Goal: Task Accomplishment & Management: Manage account settings

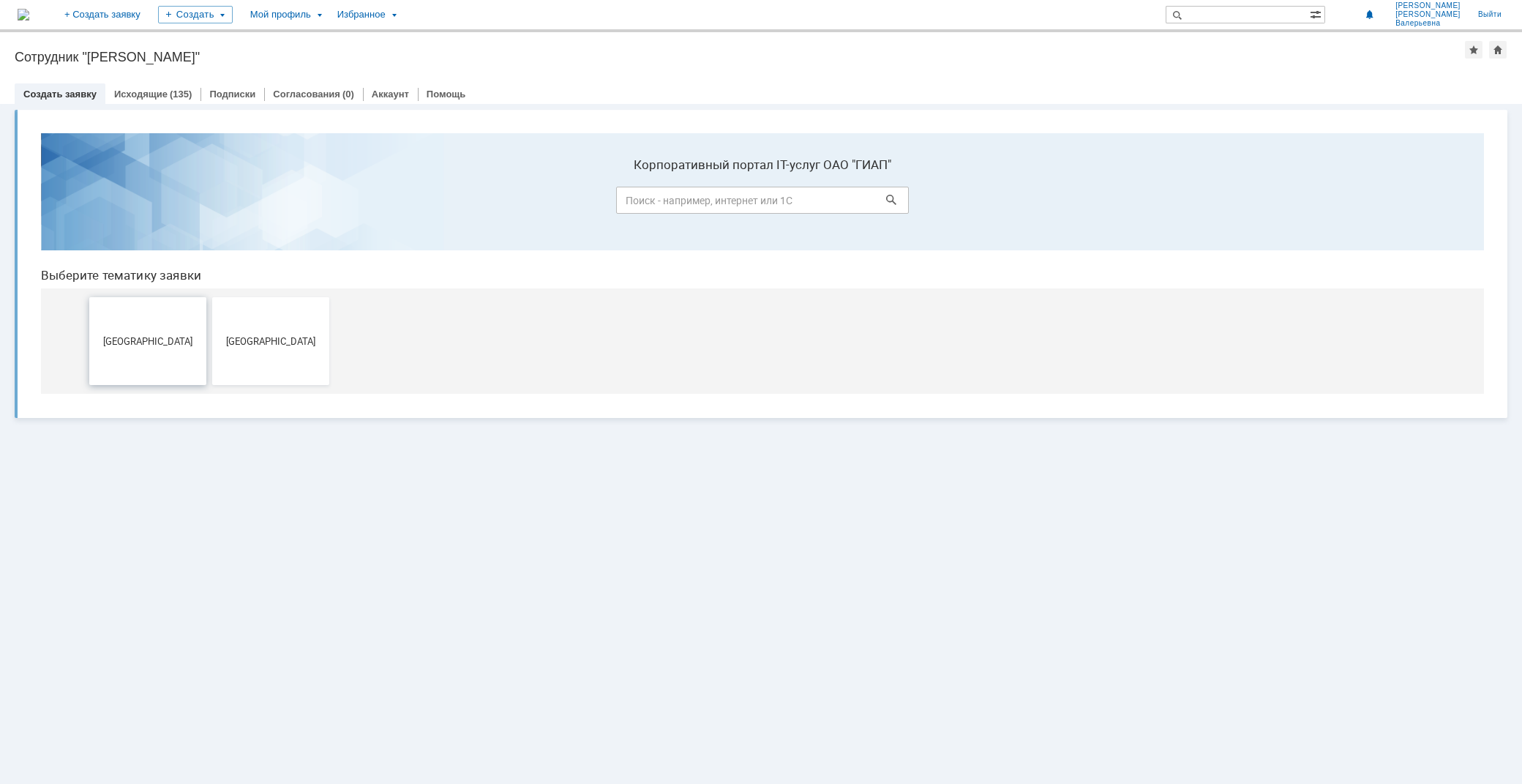
click at [130, 366] on button "[GEOGRAPHIC_DATA]" at bounding box center [148, 340] width 117 height 88
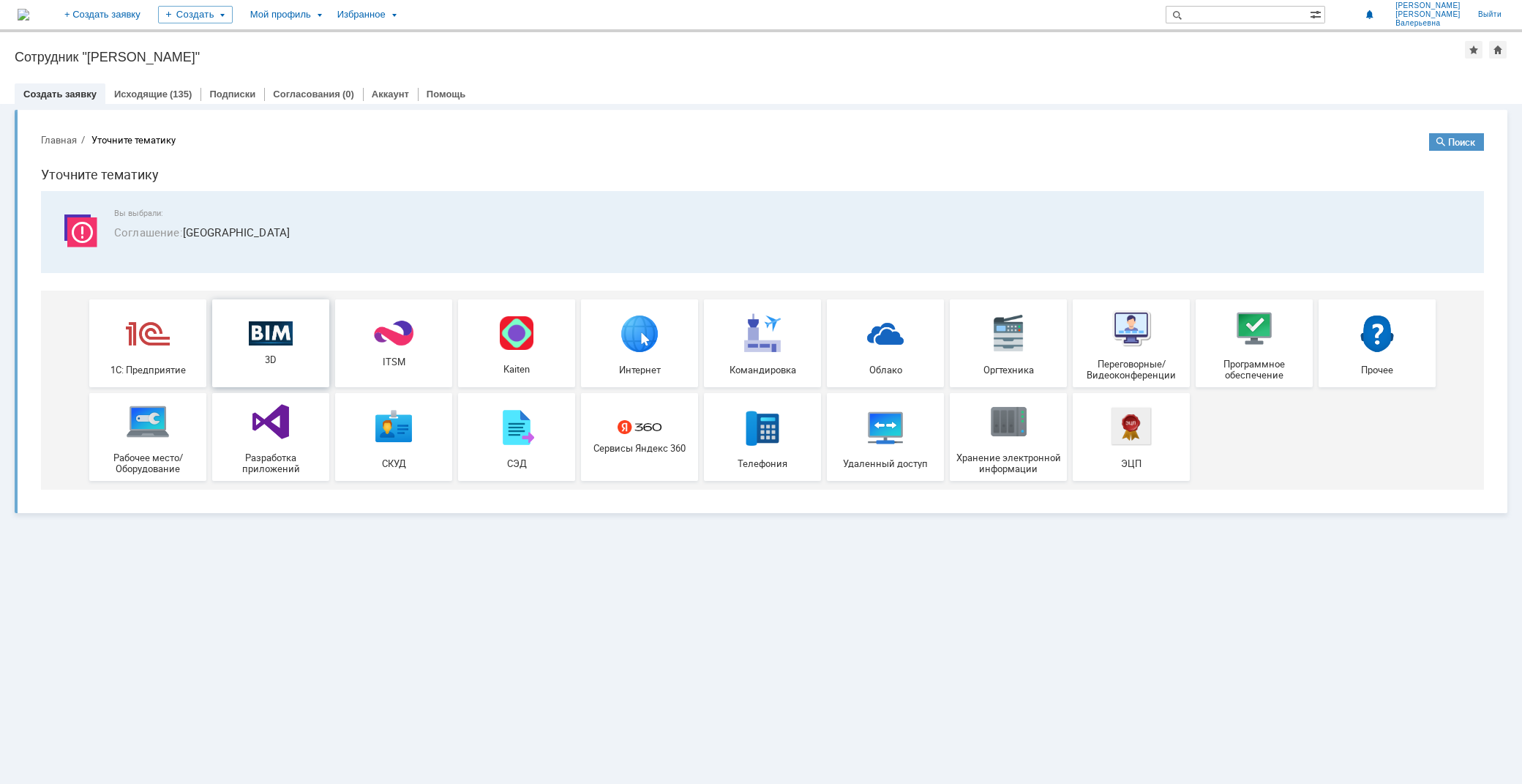
click at [264, 336] on img at bounding box center [271, 333] width 44 height 25
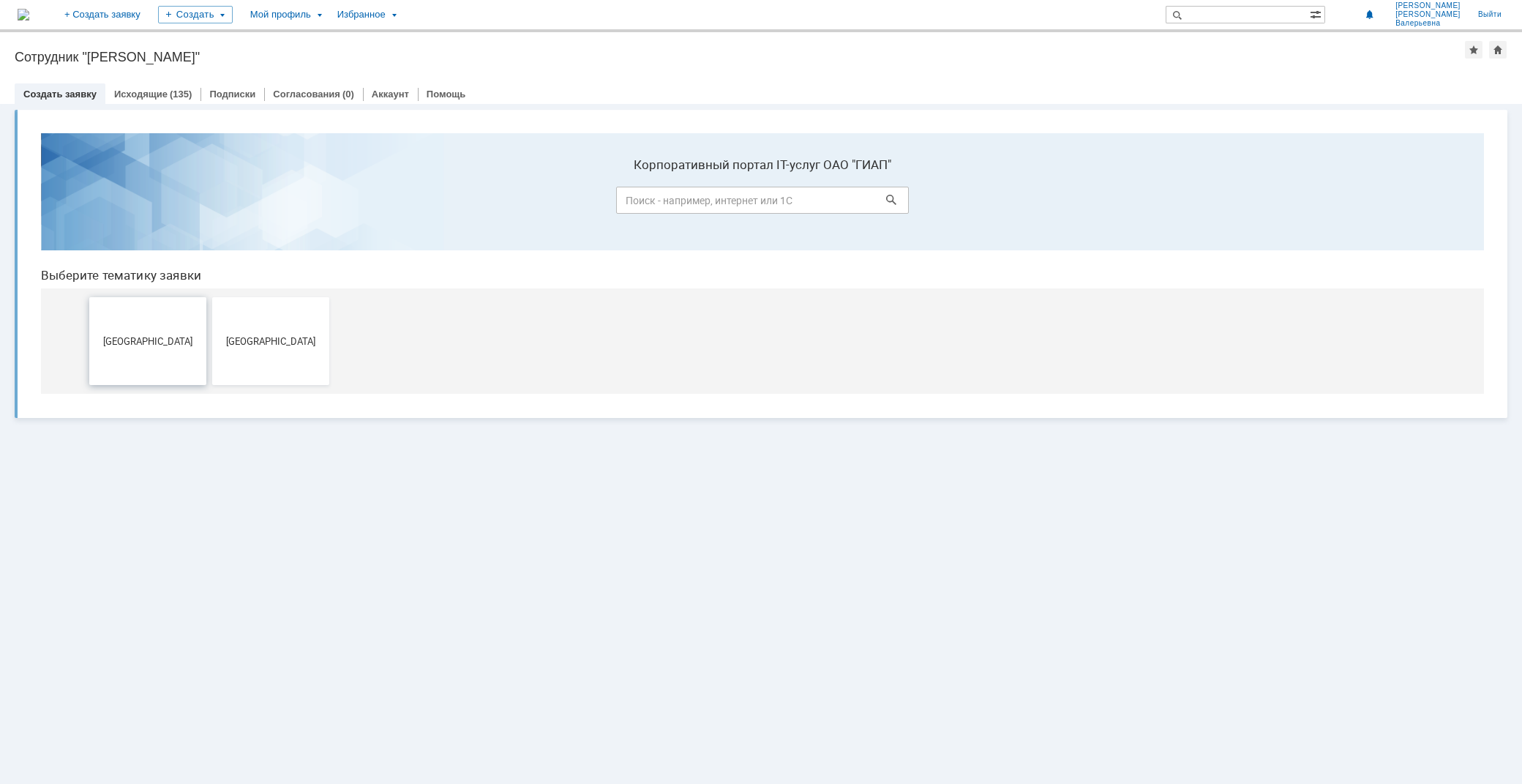
click at [160, 350] on button "Дзержинск" at bounding box center [148, 340] width 117 height 88
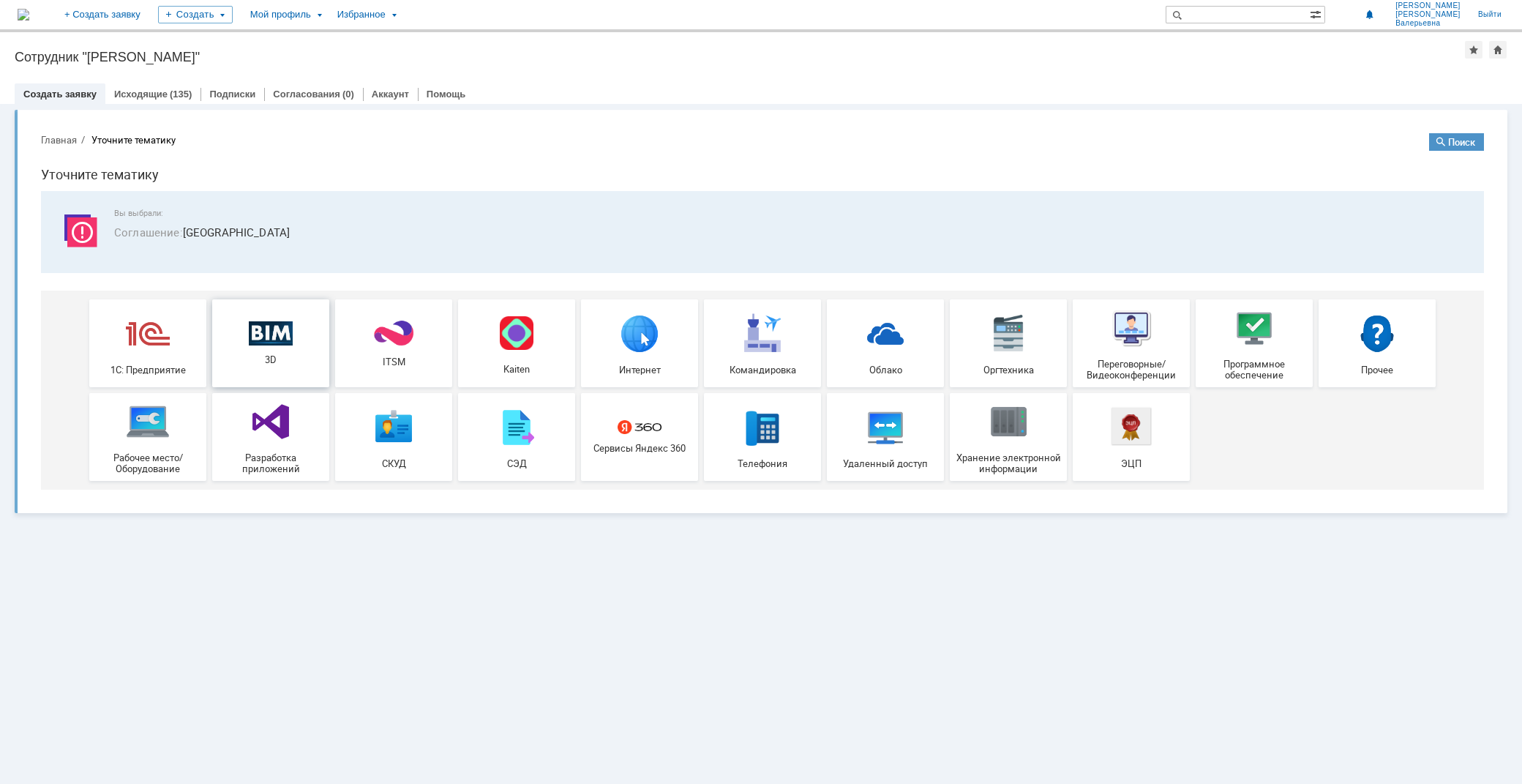
click at [284, 354] on span "3D" at bounding box center [271, 359] width 108 height 11
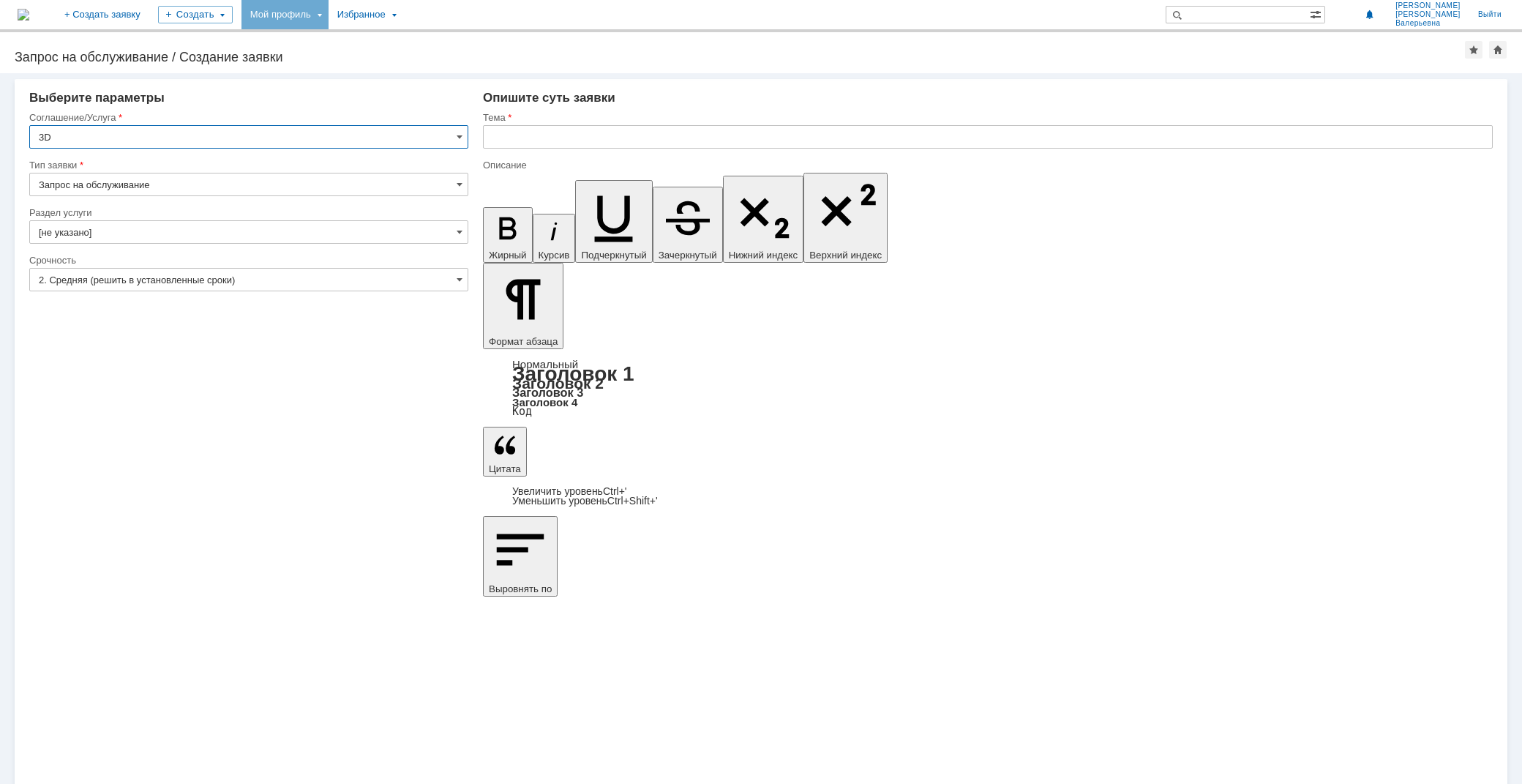
click at [328, 16] on div "Мой профиль" at bounding box center [285, 14] width 88 height 29
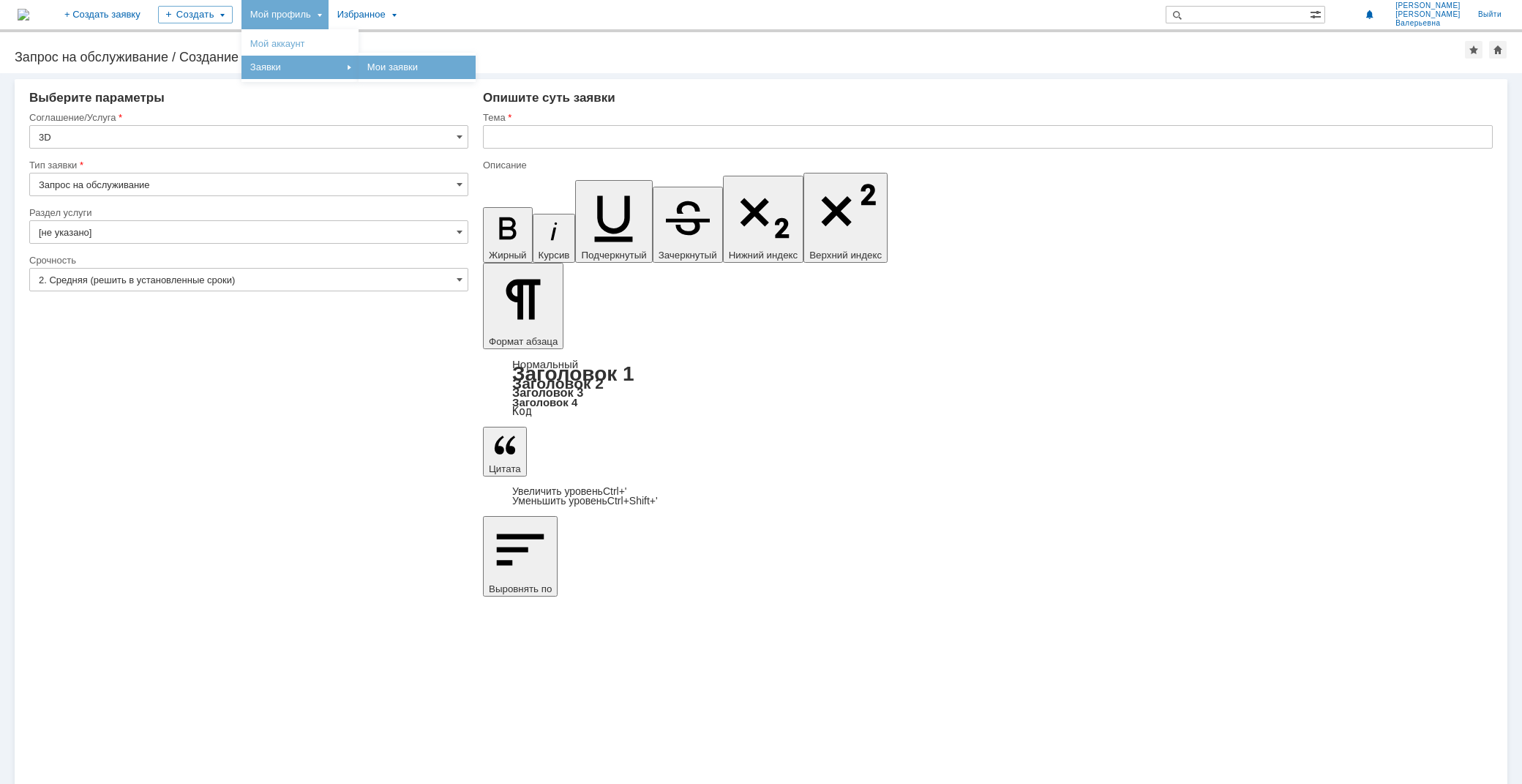
click at [465, 68] on link "Мои заявки" at bounding box center [417, 67] width 111 height 17
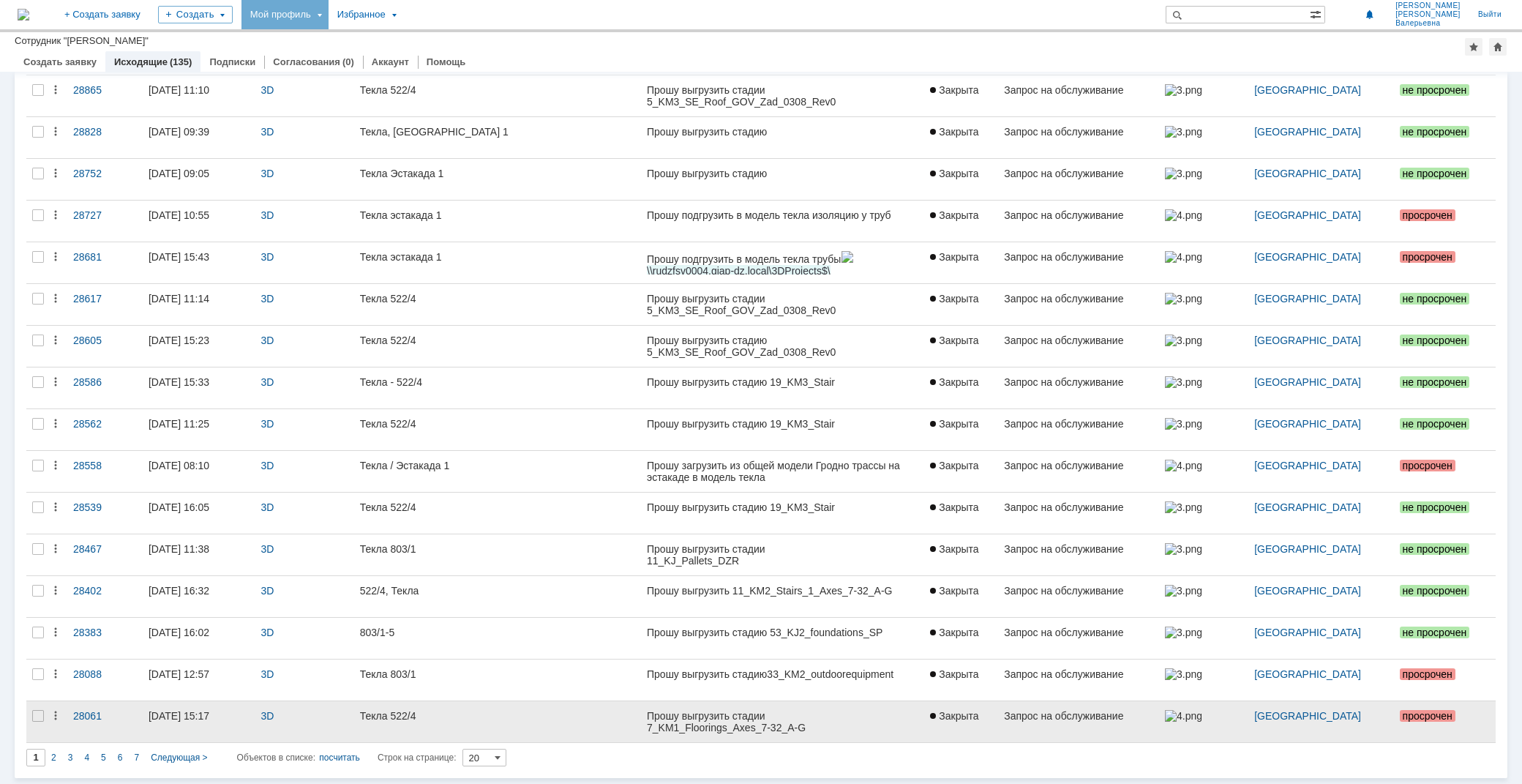
scroll to position [8, 0]
